Goal: Information Seeking & Learning: Learn about a topic

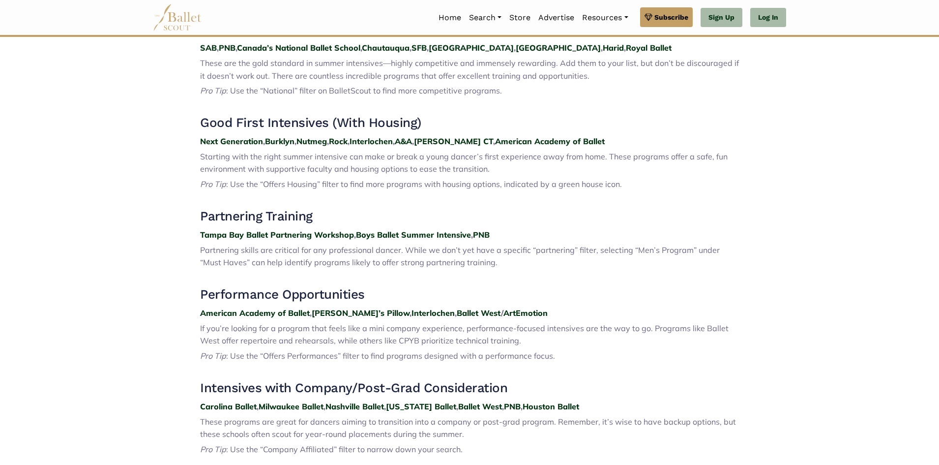
scroll to position [541, 0]
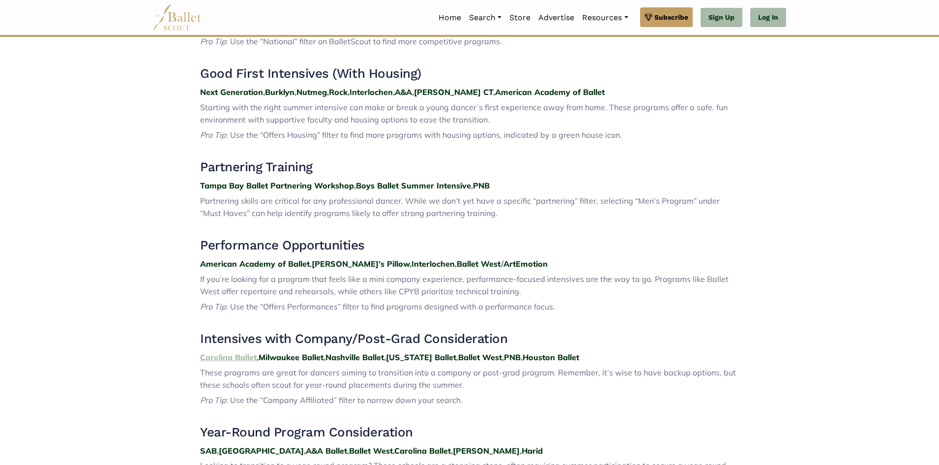
click at [223, 355] on strong "Carolina Ballet" at bounding box center [228, 357] width 57 height 10
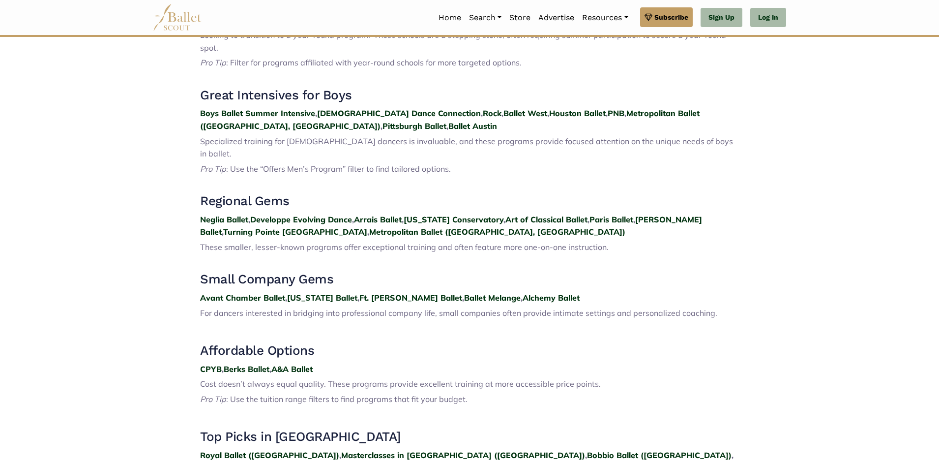
scroll to position [984, 0]
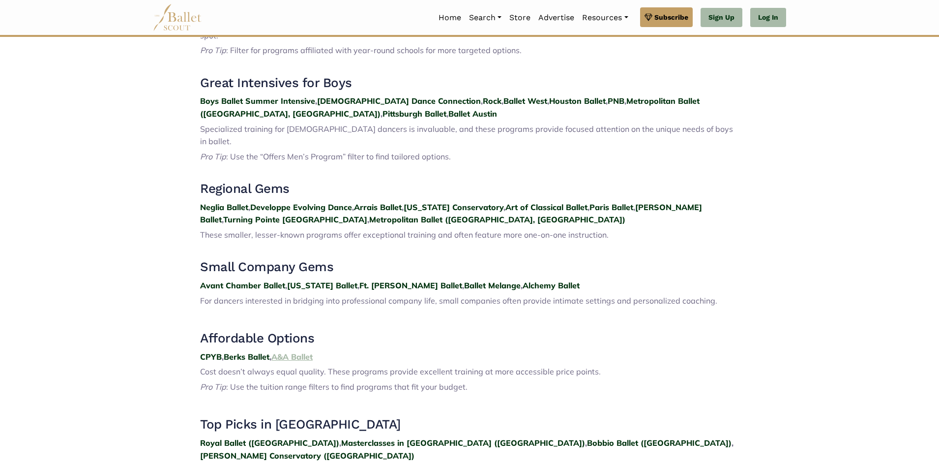
click at [292, 352] on strong "A&A Ballet" at bounding box center [291, 357] width 41 height 10
click at [234, 352] on strong "Berks Ballet" at bounding box center [247, 357] width 46 height 10
click at [213, 352] on strong "CPYB" at bounding box center [211, 357] width 22 height 10
click at [467, 280] on strong "Ballet Melange" at bounding box center [492, 285] width 57 height 10
click at [523, 280] on strong "Alchemy Ballet" at bounding box center [551, 285] width 57 height 10
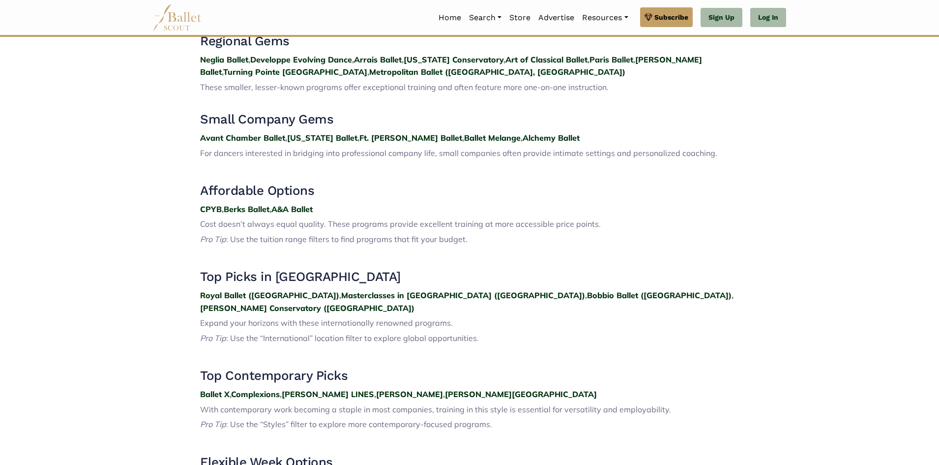
scroll to position [1180, 0]
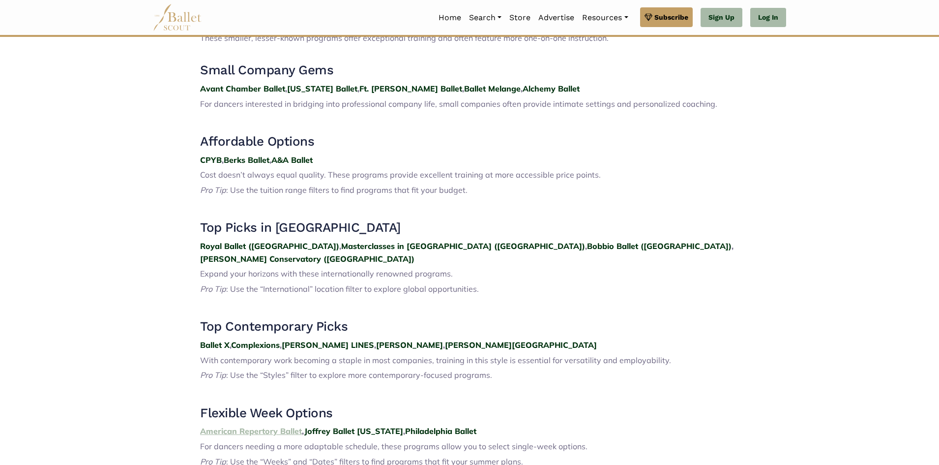
click at [268, 426] on strong "American Repertory Ballet" at bounding box center [251, 431] width 102 height 10
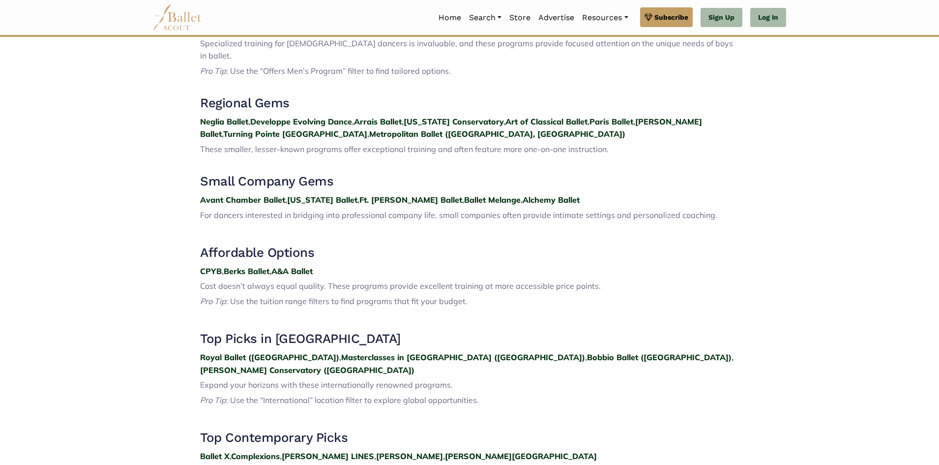
scroll to position [1033, 0]
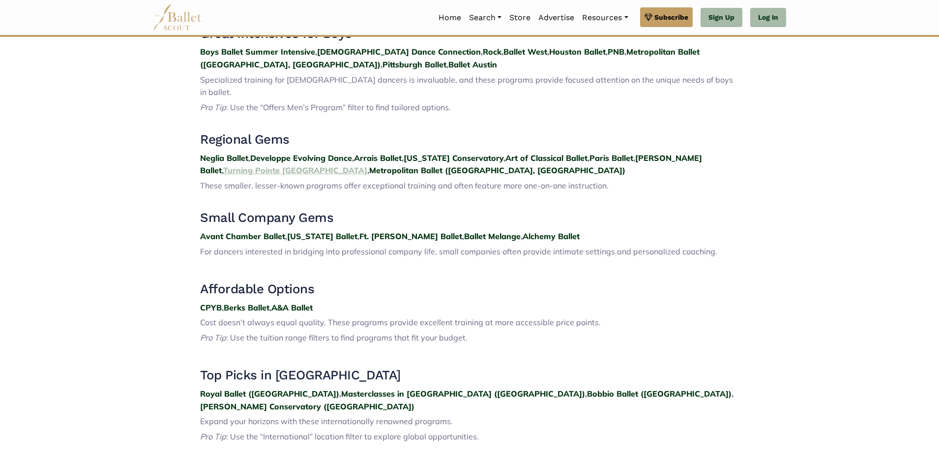
click at [223, 165] on strong "Turning Pointe Cape Cod" at bounding box center [295, 170] width 144 height 10
click at [369, 165] on strong "Metropolitan Ballet (Jenkintown, PA)" at bounding box center [497, 170] width 256 height 10
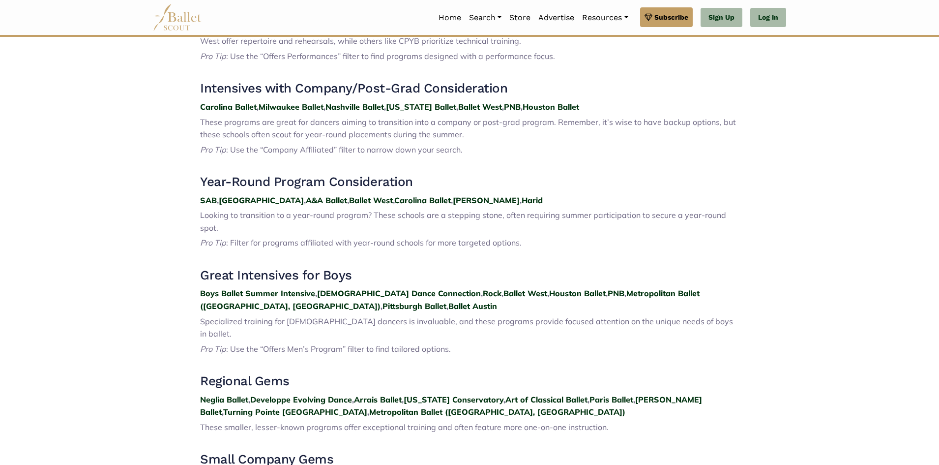
scroll to position [787, 0]
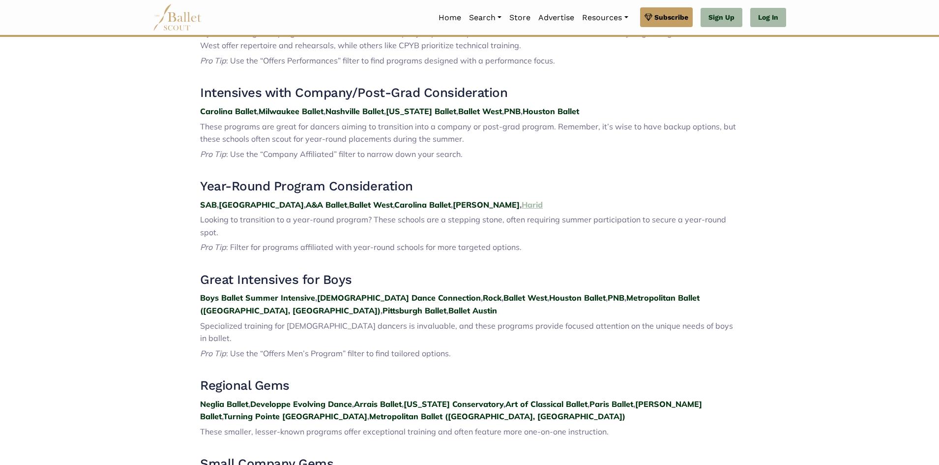
click at [522, 204] on strong "Harid" at bounding box center [532, 205] width 21 height 10
click at [514, 111] on strong "PNB" at bounding box center [512, 111] width 17 height 10
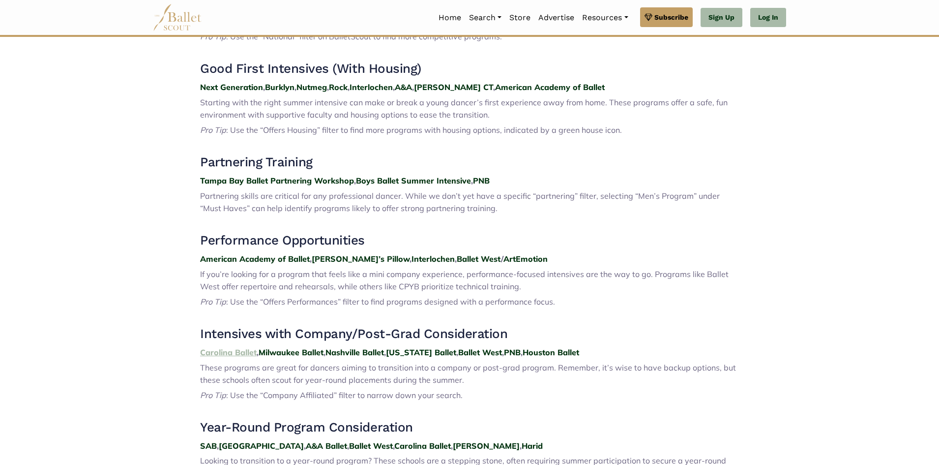
scroll to position [541, 0]
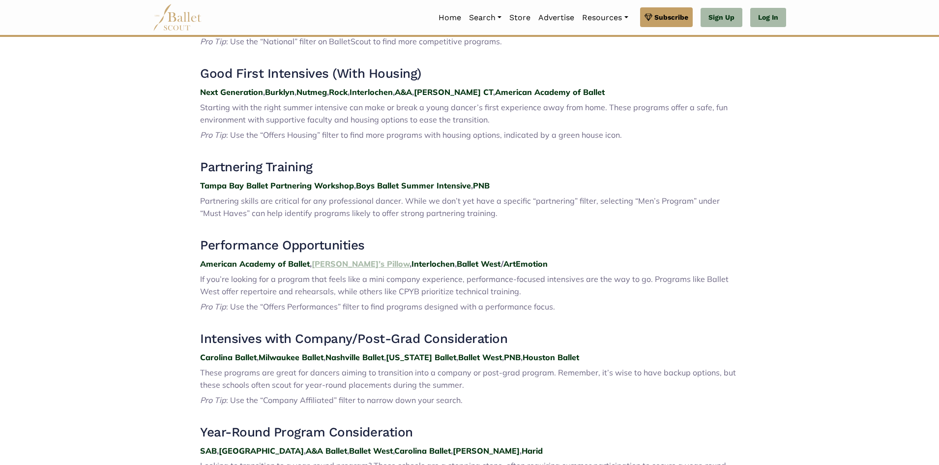
click at [332, 264] on strong "Jacob’s Pillow" at bounding box center [361, 264] width 98 height 10
click at [276, 91] on strong "Burklyn" at bounding box center [280, 92] width 30 height 10
click at [308, 93] on strong "Nutmeg" at bounding box center [312, 92] width 30 height 10
click at [460, 90] on strong "John Cranko CT" at bounding box center [453, 92] width 79 height 10
click at [408, 89] on strong "A&A" at bounding box center [403, 92] width 17 height 10
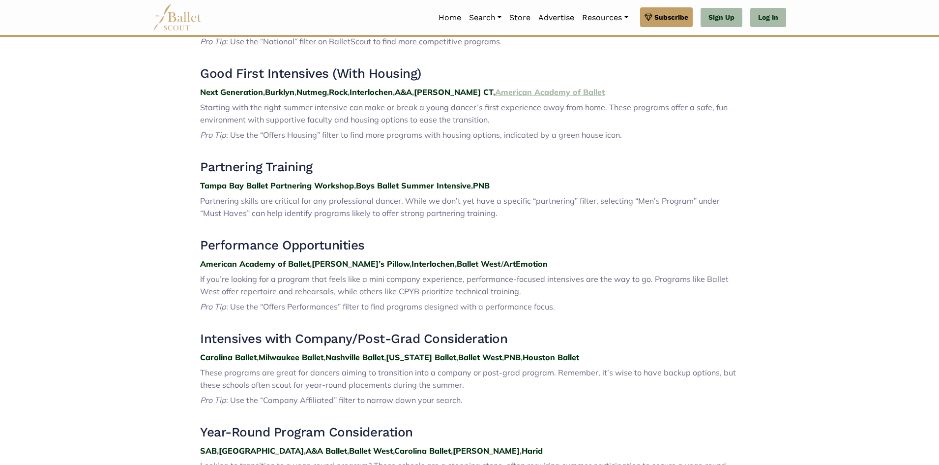
click at [573, 94] on strong "American Academy of Ballet" at bounding box center [550, 92] width 110 height 10
click at [247, 91] on strong "Next Generation" at bounding box center [231, 92] width 63 height 10
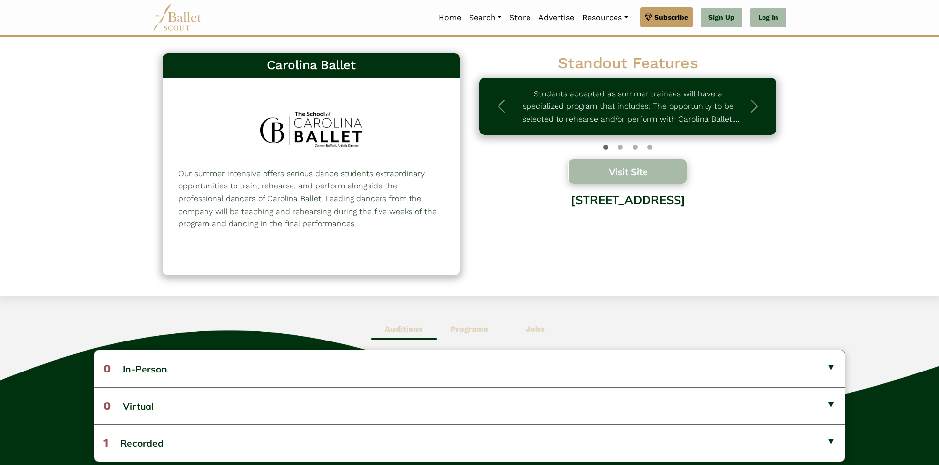
click at [650, 172] on button "Visit Site" at bounding box center [627, 171] width 119 height 25
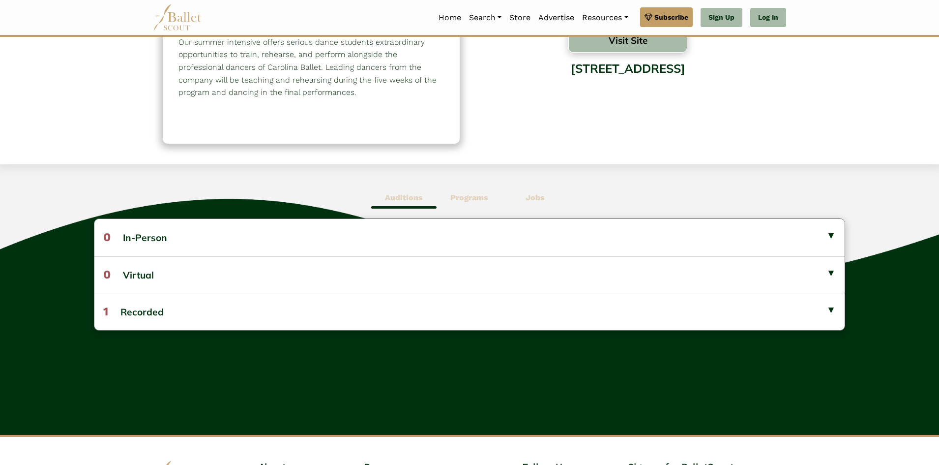
scroll to position [148, 0]
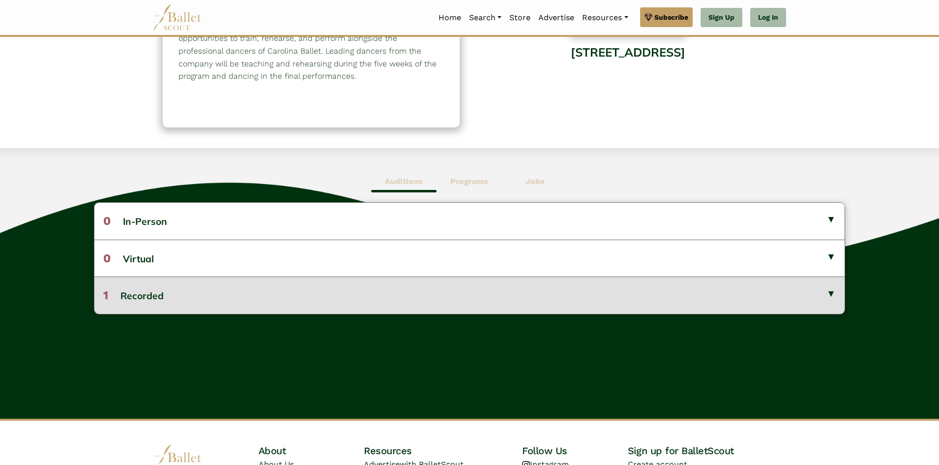
click at [495, 293] on button "1 Recorded" at bounding box center [469, 294] width 750 height 37
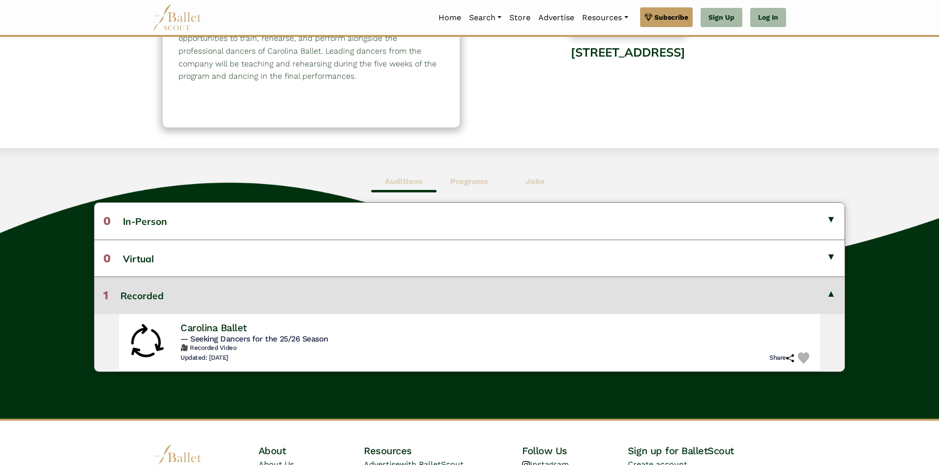
click at [495, 292] on button "1 Recorded" at bounding box center [469, 294] width 750 height 37
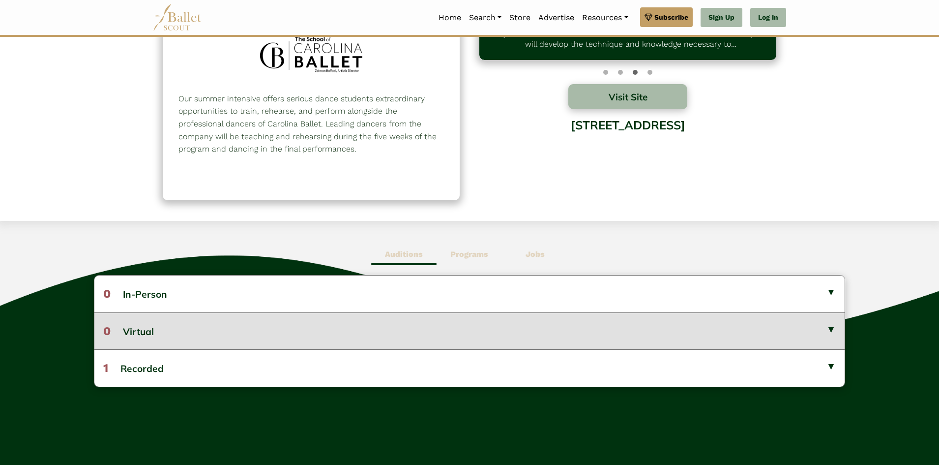
scroll to position [0, 0]
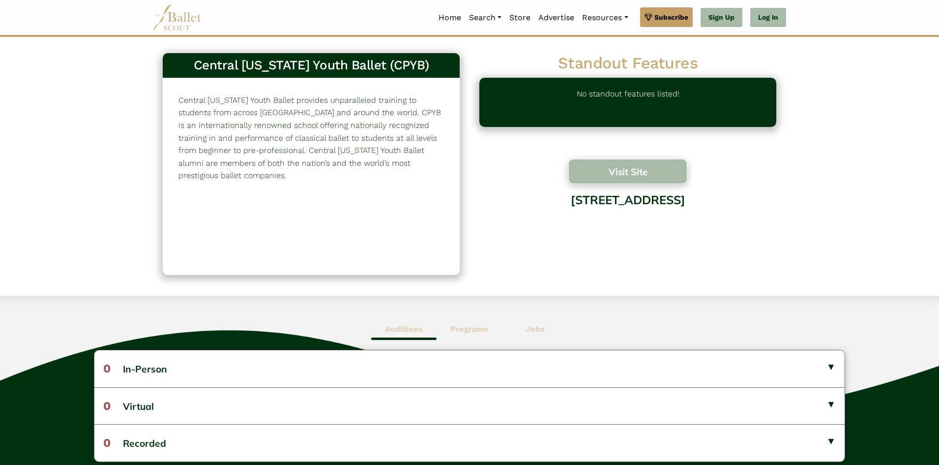
click at [633, 176] on button "Visit Site" at bounding box center [627, 171] width 119 height 25
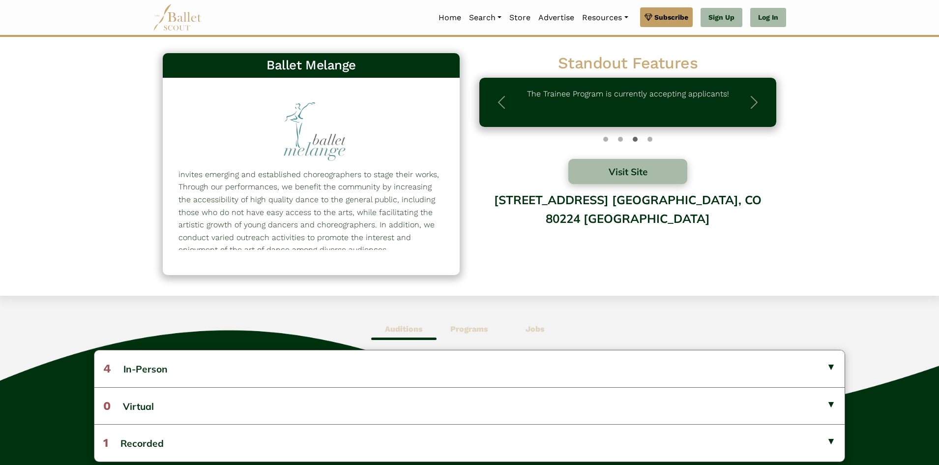
scroll to position [68, 0]
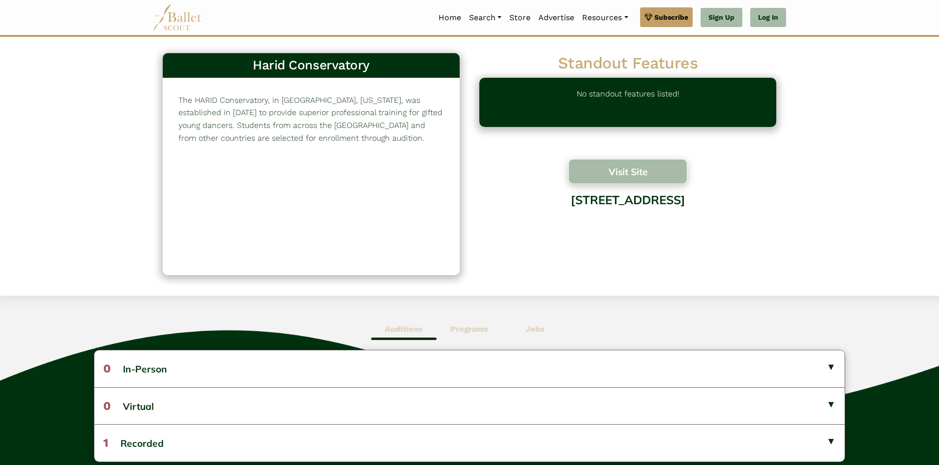
click at [619, 168] on button "Visit Site" at bounding box center [627, 171] width 119 height 25
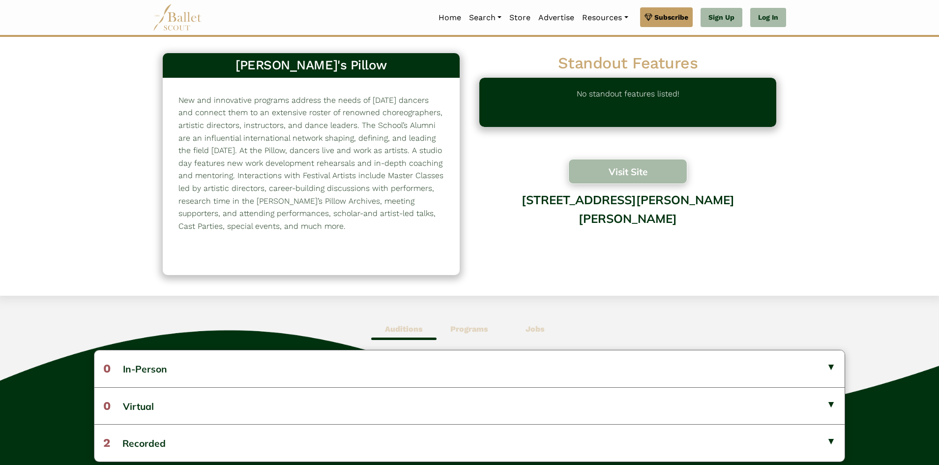
click at [618, 168] on button "Visit Site" at bounding box center [627, 171] width 119 height 25
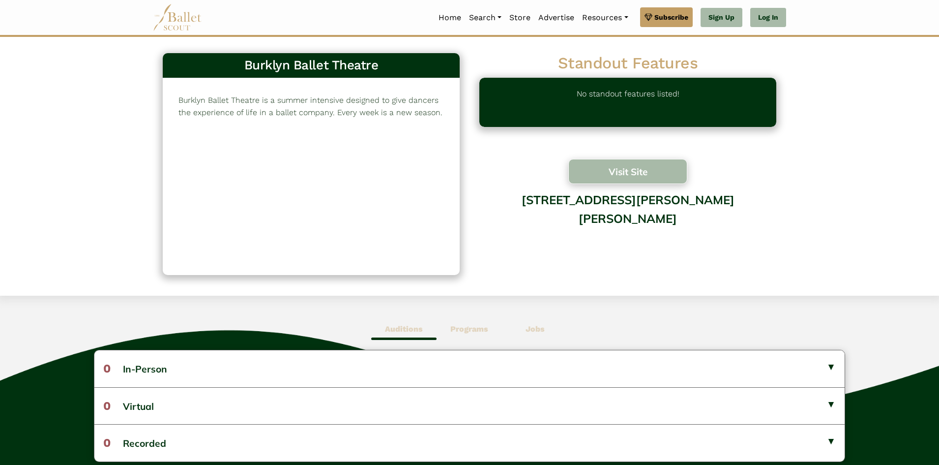
click at [618, 164] on button "Visit Site" at bounding box center [627, 171] width 119 height 25
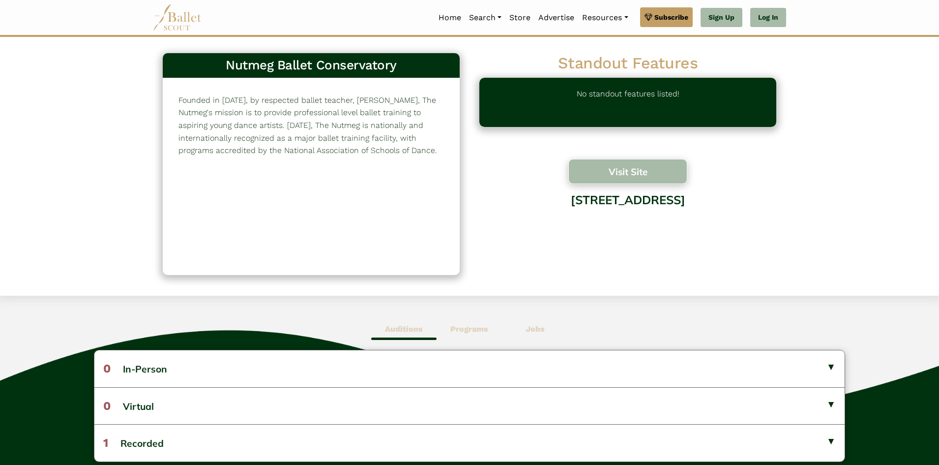
click at [624, 171] on button "Visit Site" at bounding box center [627, 171] width 119 height 25
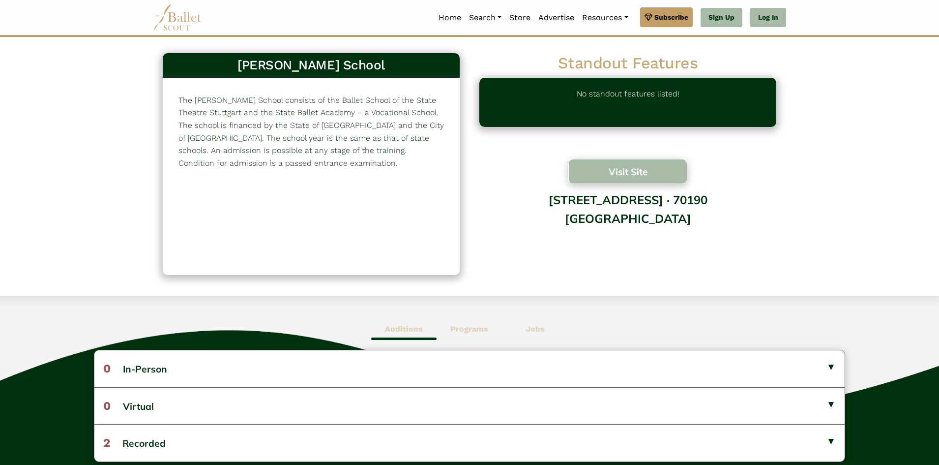
click at [613, 167] on button "Visit Site" at bounding box center [627, 171] width 119 height 25
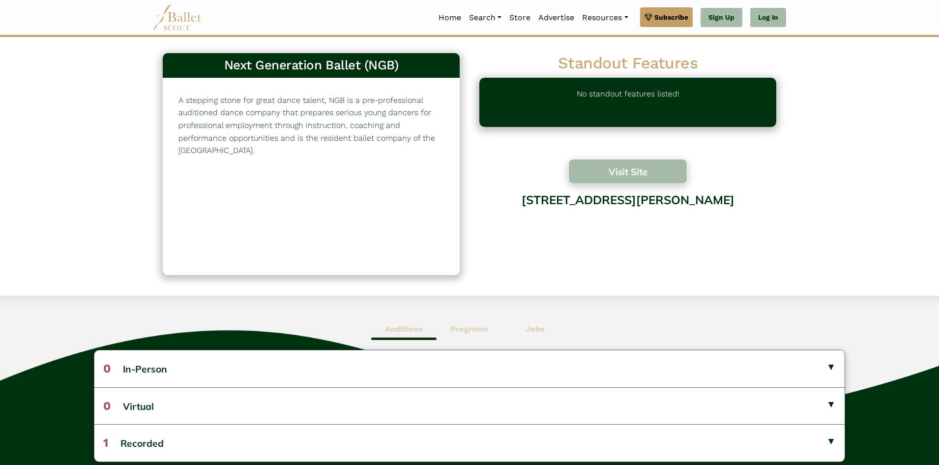
click at [633, 170] on button "Visit Site" at bounding box center [627, 171] width 119 height 25
